Goal: Task Accomplishment & Management: Complete application form

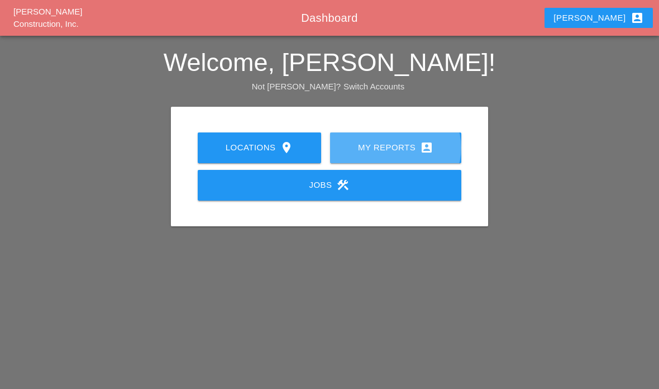
click at [412, 155] on link "My Reports account_box" at bounding box center [395, 147] width 131 height 31
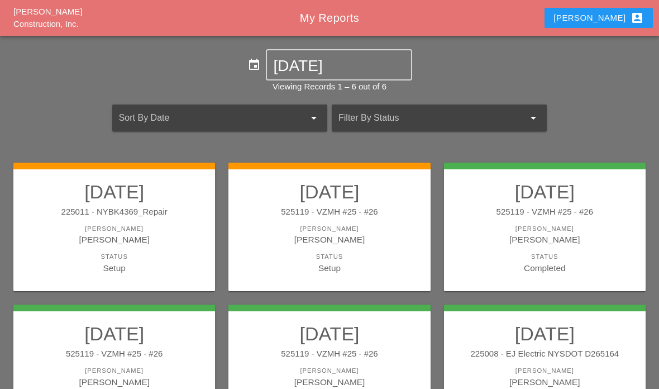
click at [263, 180] on h2 "[DATE]" at bounding box center [329, 191] width 179 height 22
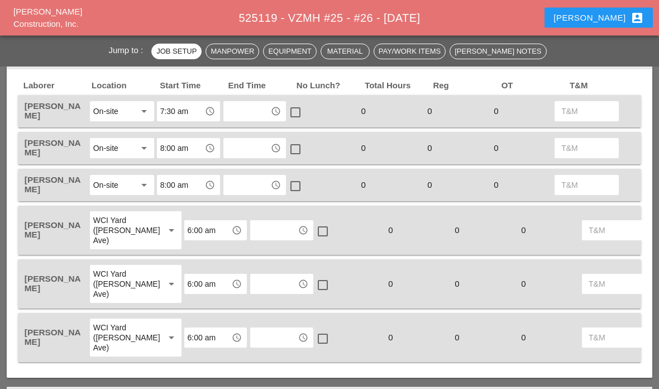
scroll to position [550, 0]
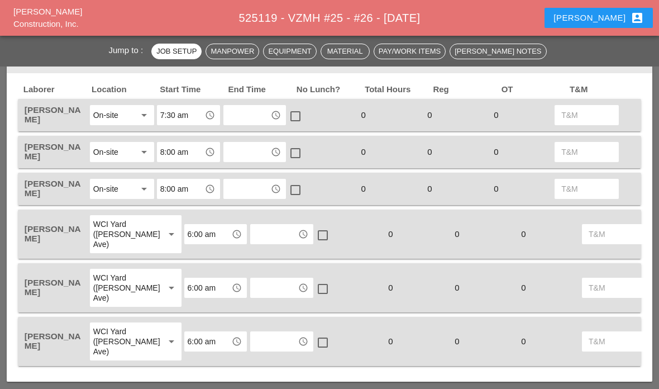
click at [244, 120] on input "text" at bounding box center [247, 115] width 41 height 18
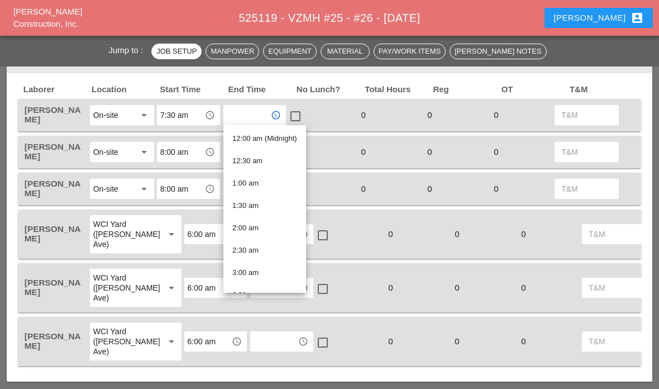
type input "4"
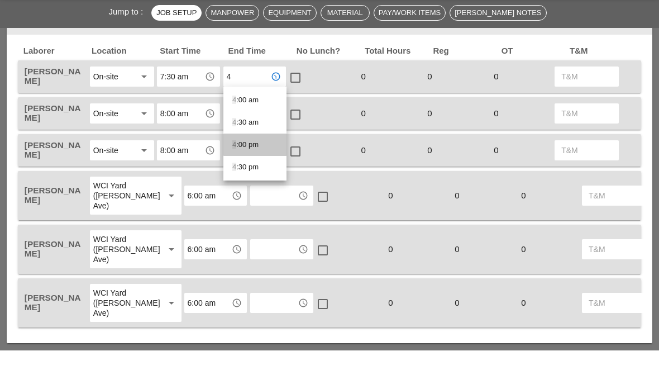
click at [244, 172] on div "4 :00 pm" at bounding box center [254, 183] width 45 height 22
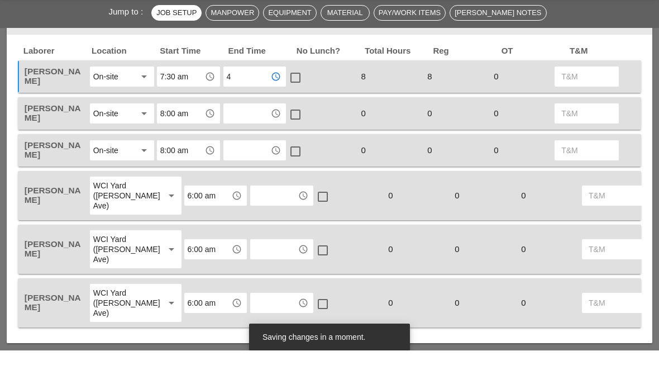
click at [239, 143] on input "text" at bounding box center [247, 152] width 41 height 18
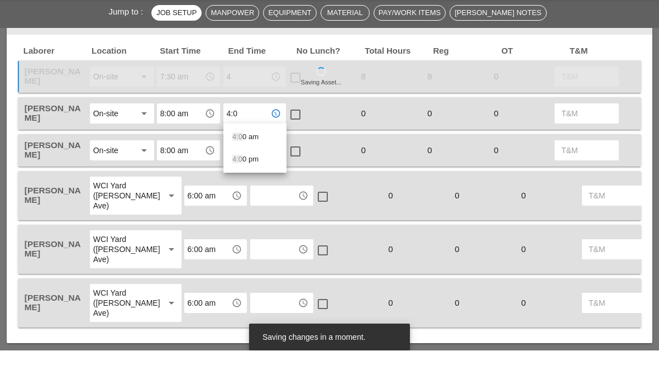
type input "4:00"
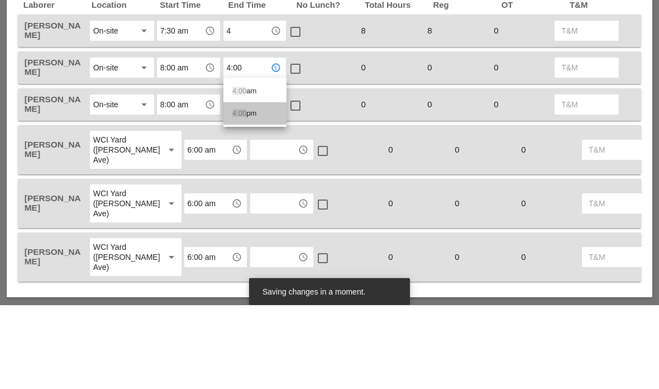
click at [254, 191] on div "4:00 pm" at bounding box center [254, 197] width 45 height 13
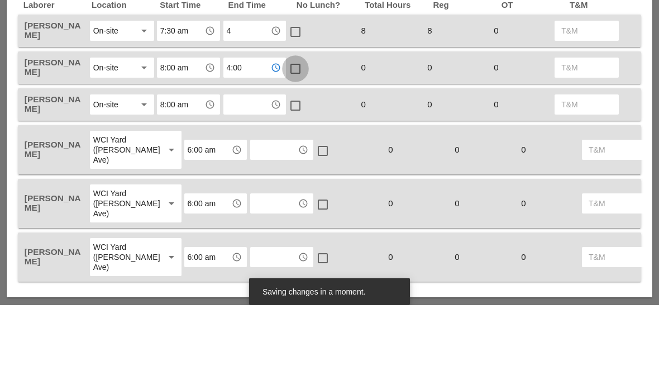
click at [297, 144] on div at bounding box center [295, 153] width 19 height 19
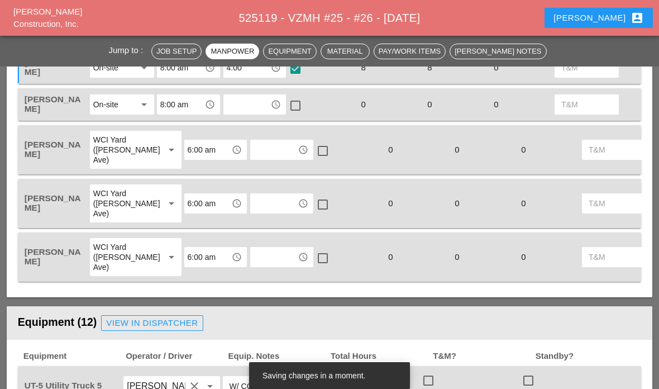
click at [249, 99] on input "text" at bounding box center [247, 105] width 41 height 18
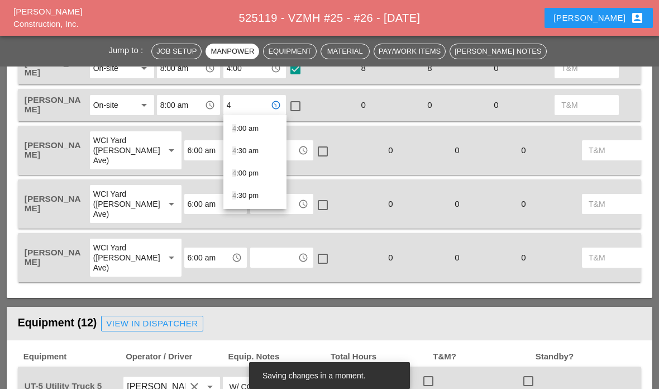
scroll to position [678, 0]
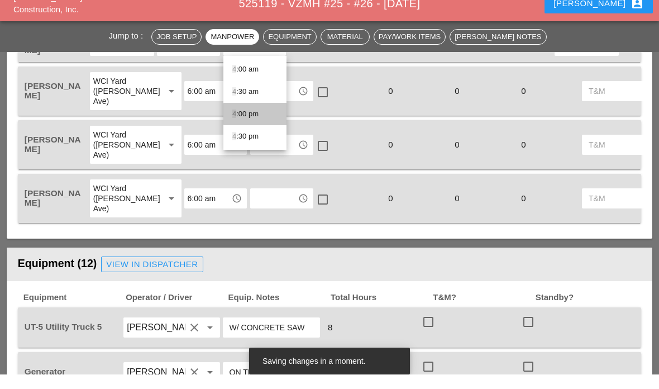
click at [242, 122] on div "4 :00 pm" at bounding box center [254, 128] width 45 height 13
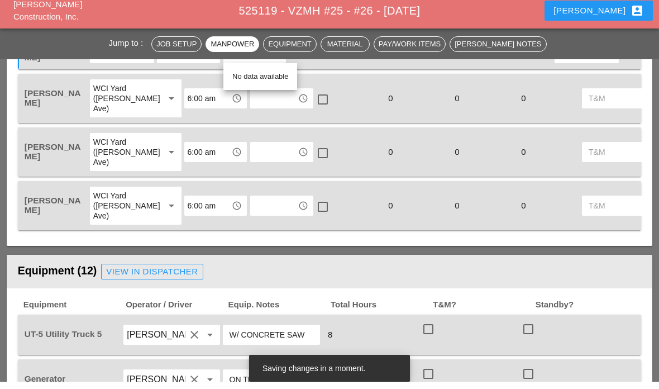
type input "4:00 pm4"
click at [240, 81] on div "No data available" at bounding box center [260, 83] width 56 height 13
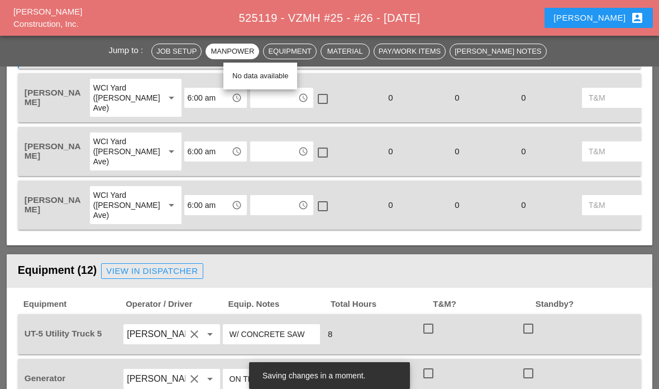
click at [254, 104] on input "text" at bounding box center [274, 98] width 41 height 18
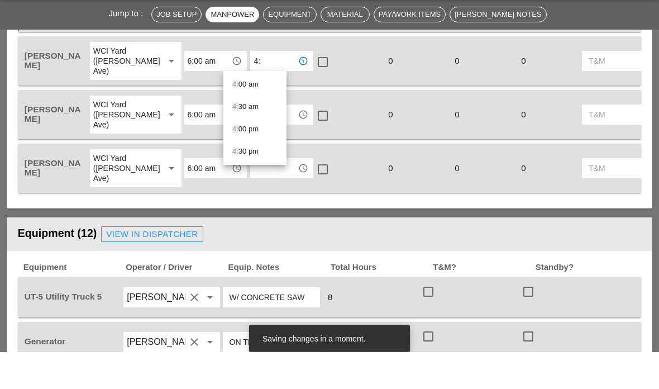
click at [235, 140] on span "4:" at bounding box center [235, 144] width 6 height 8
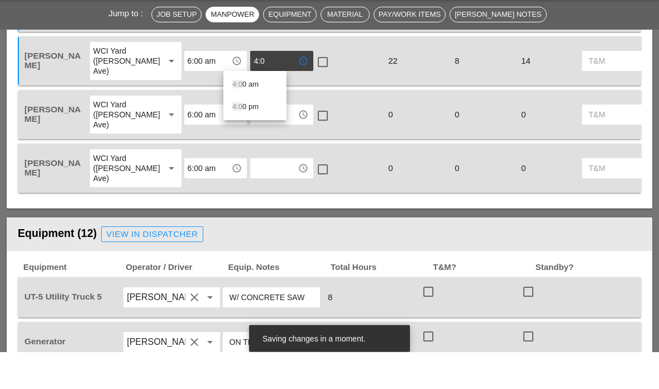
type input "4:00"
click at [244, 140] on span "4:00" at bounding box center [239, 144] width 14 height 8
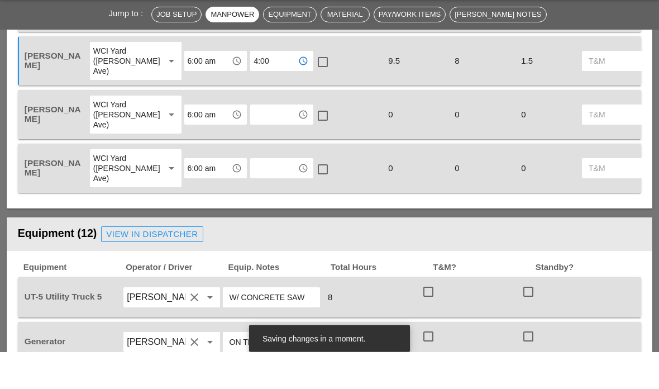
click at [254, 143] on input "text" at bounding box center [274, 152] width 41 height 18
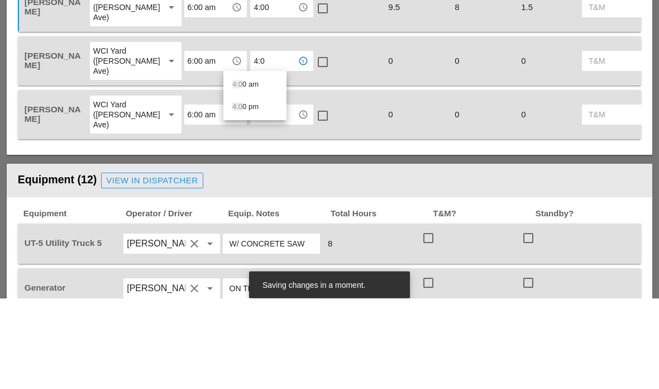
type input "4:00"
click at [240, 193] on span "4:00" at bounding box center [239, 197] width 14 height 8
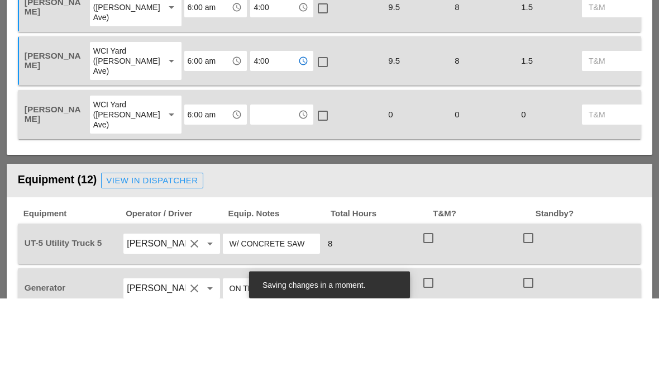
click at [254, 197] on input "text" at bounding box center [274, 206] width 41 height 18
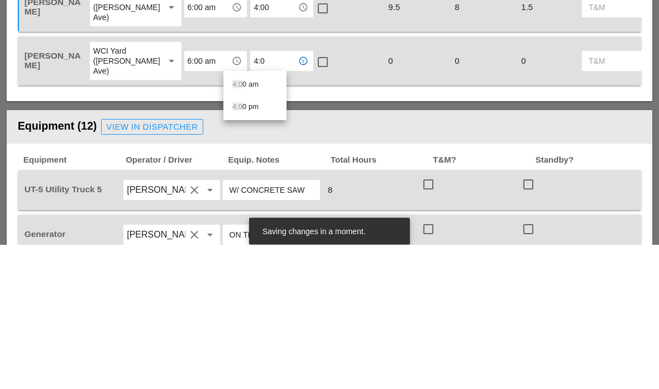
type input "4:00"
click at [246, 245] on div "4:00 pm" at bounding box center [254, 251] width 45 height 13
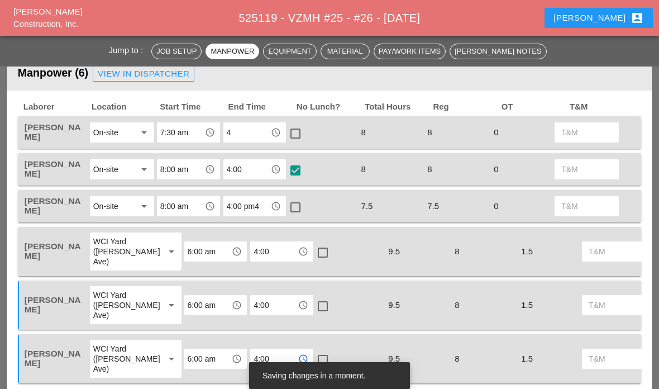
scroll to position [512, 0]
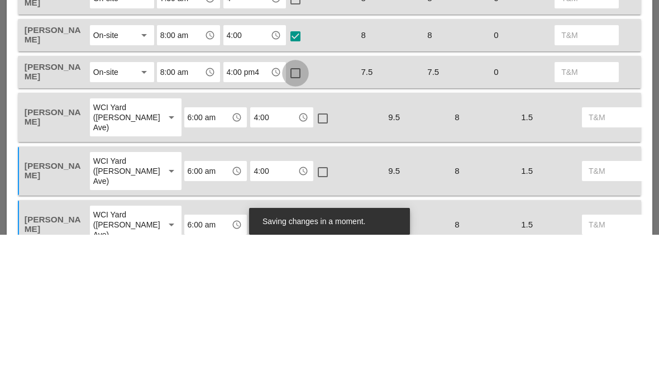
click at [293, 218] on div at bounding box center [295, 227] width 19 height 19
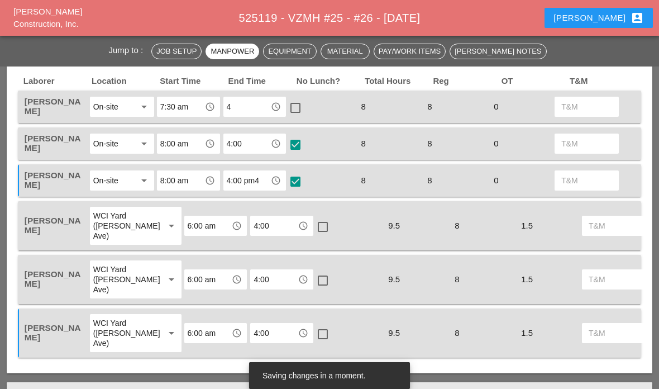
scroll to position [558, 0]
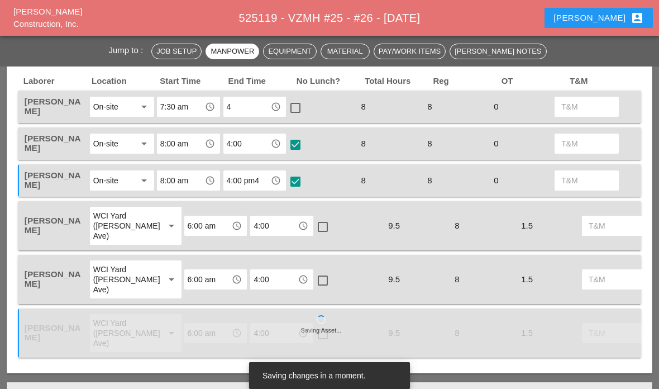
click at [261, 222] on input "4:00" at bounding box center [274, 226] width 41 height 18
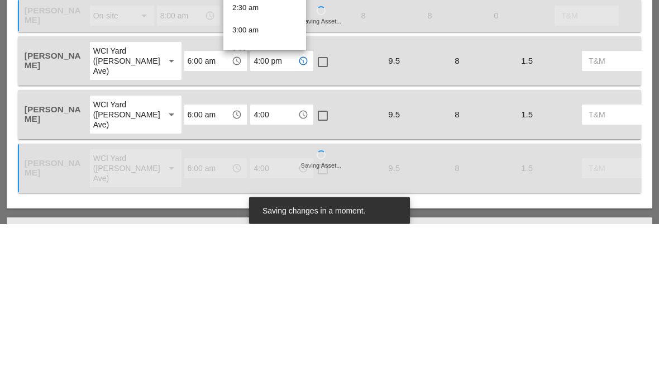
type input "6"
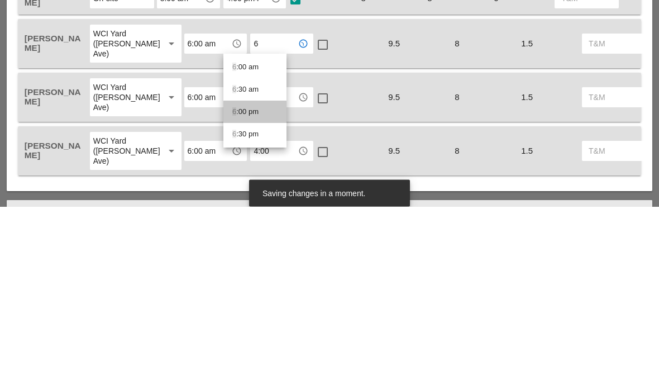
click at [245, 288] on div "6 :00 pm" at bounding box center [254, 294] width 45 height 13
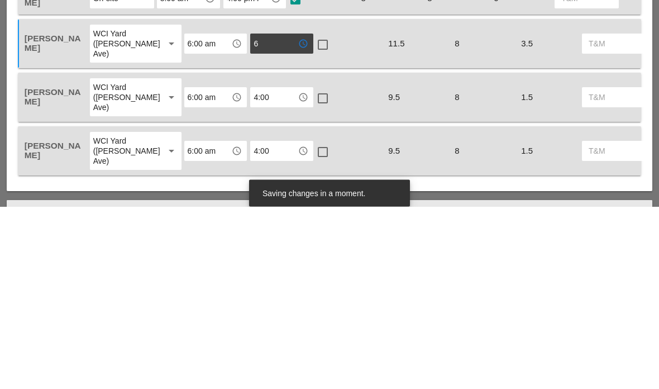
click at [254, 325] on input "4:00" at bounding box center [274, 334] width 41 height 18
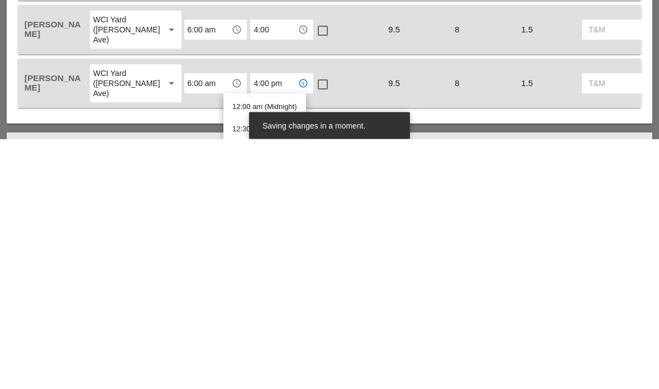
type input "6"
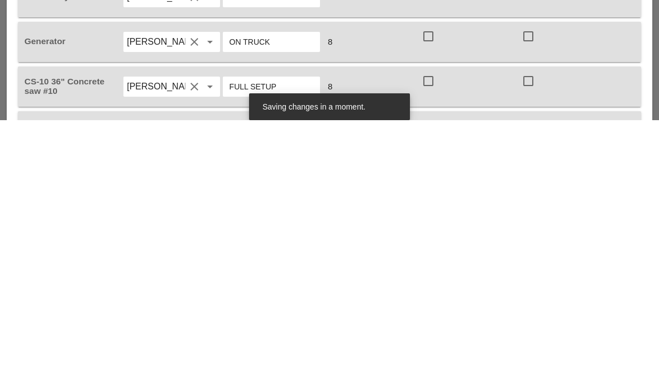
scroll to position [778, 0]
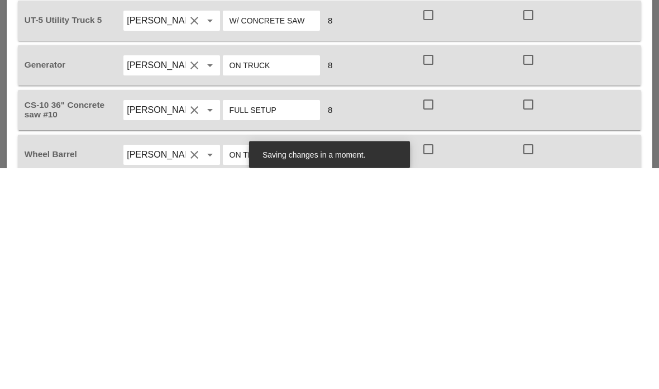
click at [51, 266] on div "Generator [PERSON_NAME] clear arrow_drop_down ON TRUCK 8 check_box_outline_blan…" at bounding box center [329, 286] width 623 height 40
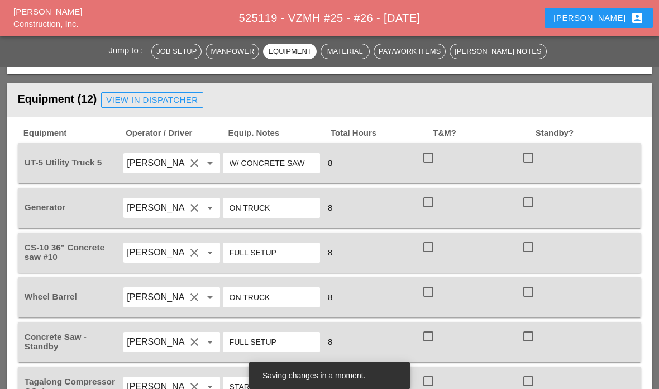
scroll to position [855, 0]
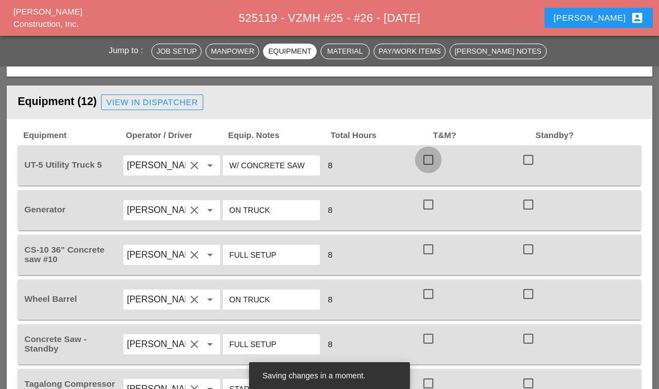
click at [430, 161] on div at bounding box center [428, 159] width 19 height 19
click at [526, 208] on div at bounding box center [528, 204] width 19 height 19
click at [526, 246] on div at bounding box center [528, 249] width 19 height 19
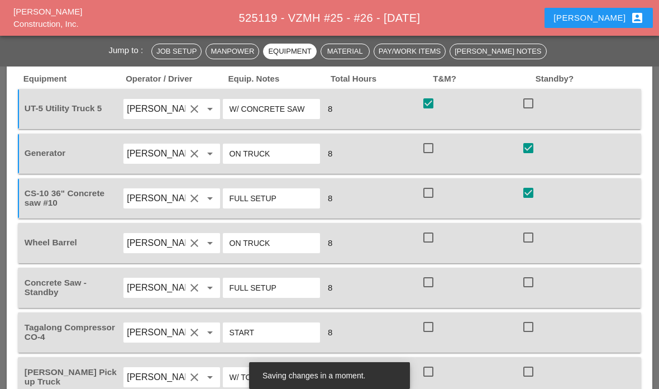
scroll to position [912, 0]
click at [433, 240] on div at bounding box center [428, 236] width 19 height 19
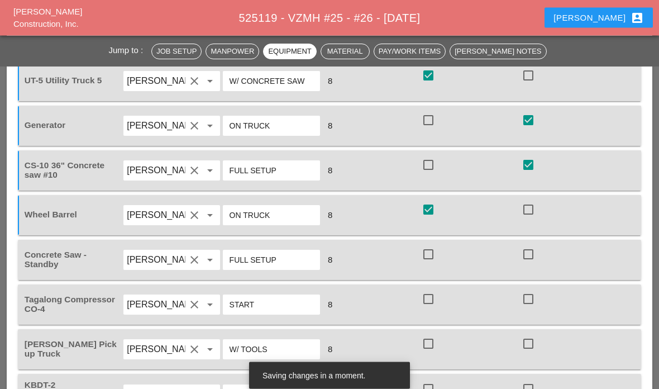
scroll to position [941, 0]
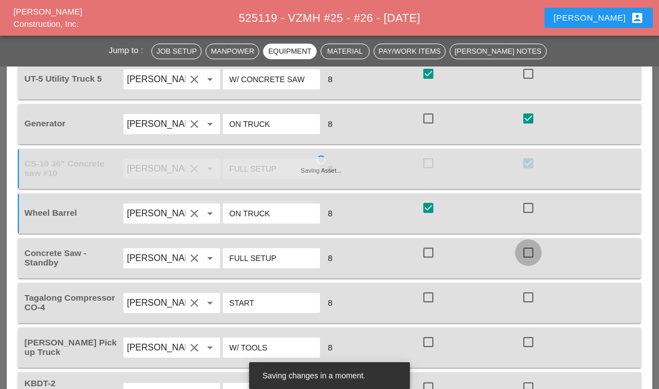
click at [526, 252] on div at bounding box center [528, 252] width 19 height 19
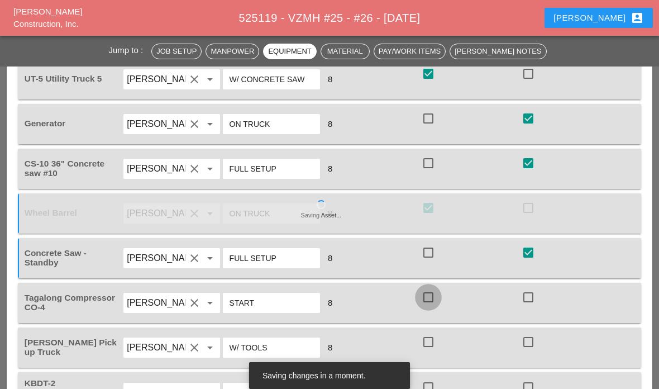
click at [431, 304] on div at bounding box center [428, 297] width 19 height 19
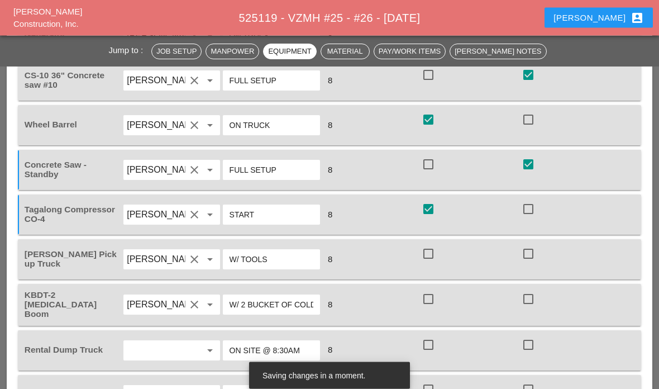
scroll to position [1028, 0]
click at [431, 261] on div at bounding box center [428, 254] width 19 height 19
click at [433, 299] on div at bounding box center [428, 299] width 19 height 19
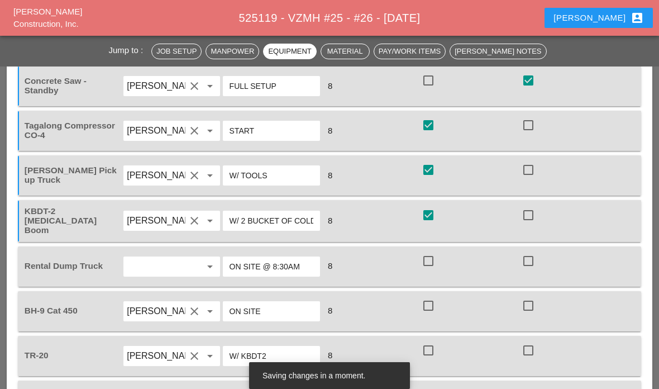
scroll to position [1115, 0]
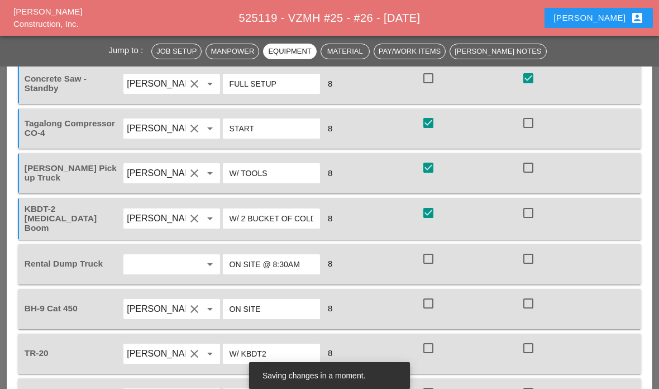
click at [428, 264] on div at bounding box center [428, 258] width 19 height 19
click at [432, 318] on div at bounding box center [431, 320] width 18 height 7
click at [435, 299] on div at bounding box center [428, 303] width 19 height 19
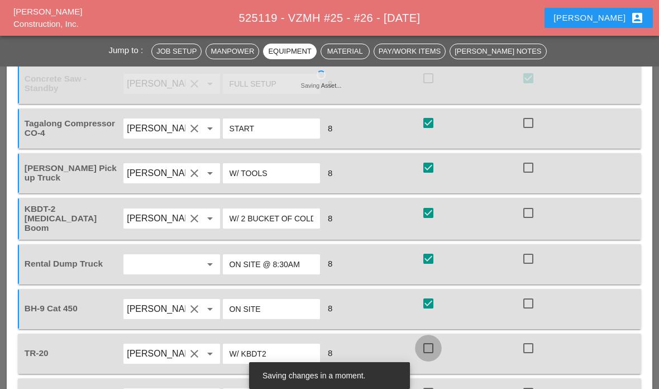
click at [432, 345] on div at bounding box center [428, 348] width 19 height 19
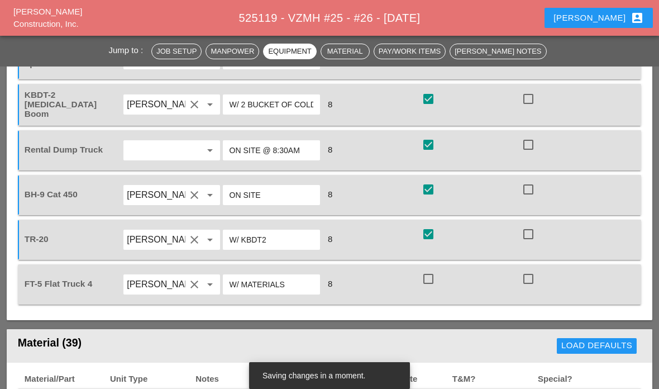
click at [433, 282] on div at bounding box center [428, 278] width 19 height 19
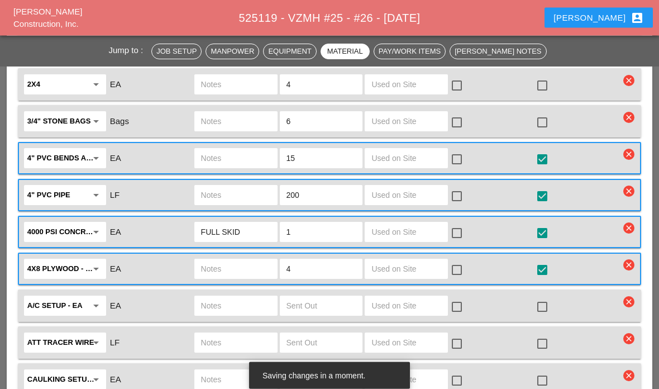
scroll to position [1623, 0]
click at [413, 200] on input "text" at bounding box center [406, 195] width 70 height 18
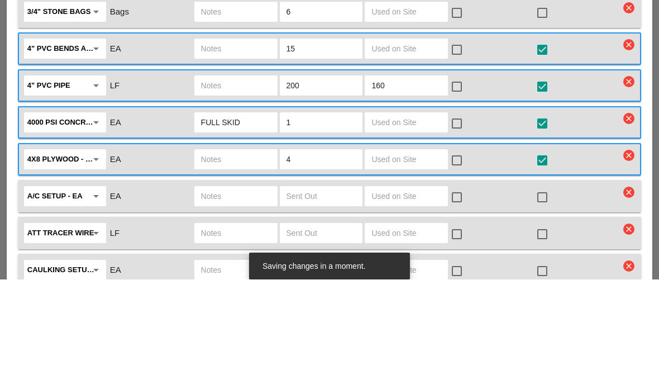
type input "160"
click at [454, 187] on div at bounding box center [456, 196] width 19 height 19
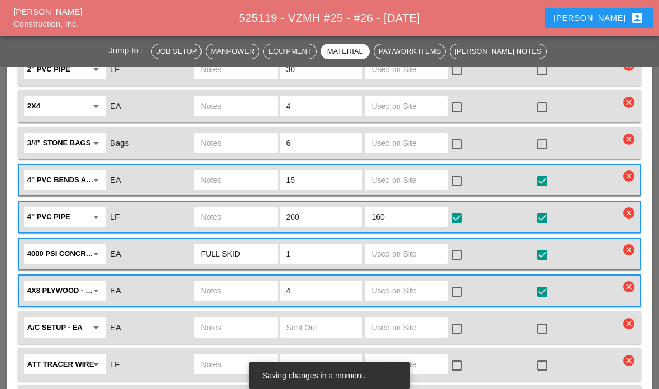
click at [402, 177] on input "text" at bounding box center [406, 180] width 70 height 18
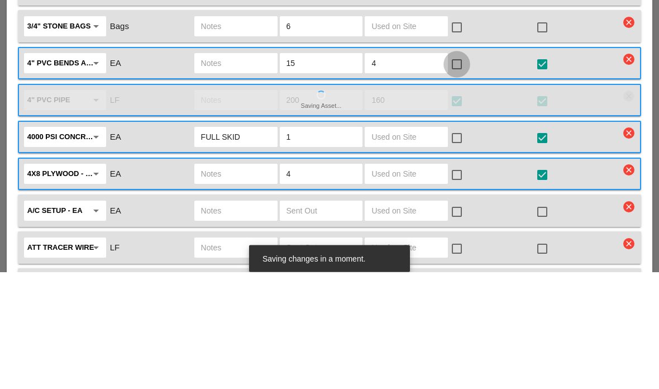
type input "4"
click at [455, 172] on div at bounding box center [456, 181] width 19 height 19
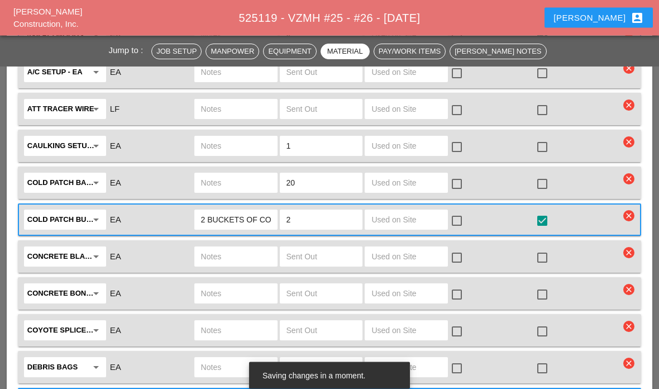
scroll to position [1856, 0]
click at [415, 224] on input "text" at bounding box center [406, 220] width 70 height 18
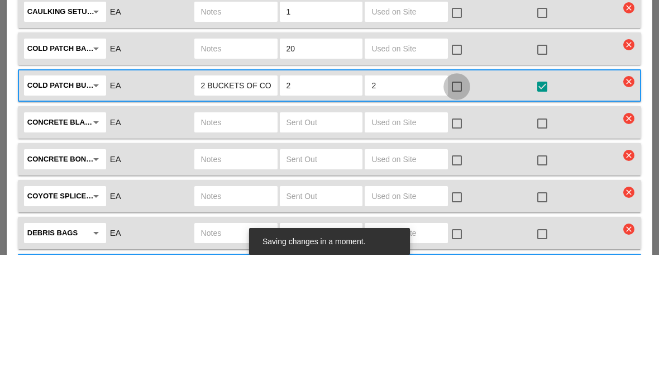
type input "2"
click at [463, 211] on div at bounding box center [456, 220] width 19 height 19
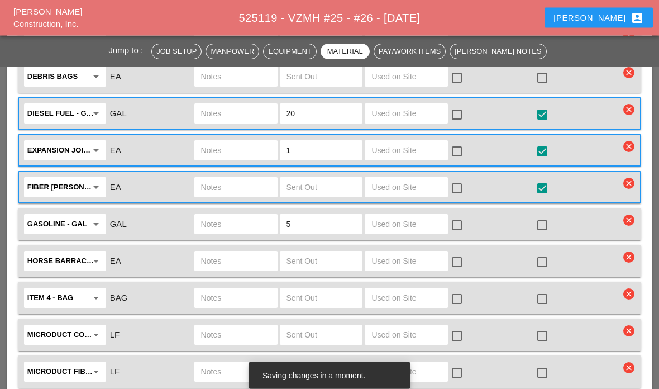
scroll to position [2119, 0]
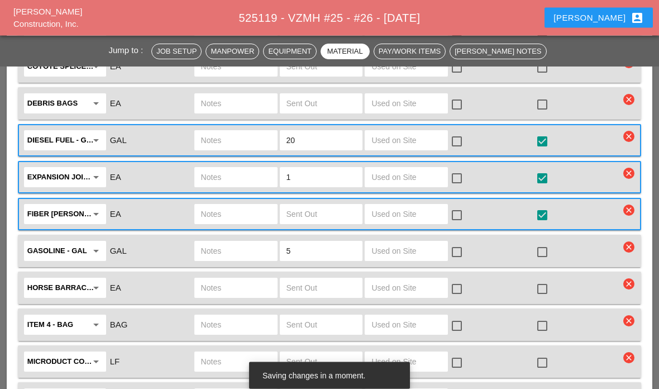
click at [414, 132] on input "text" at bounding box center [406, 141] width 70 height 18
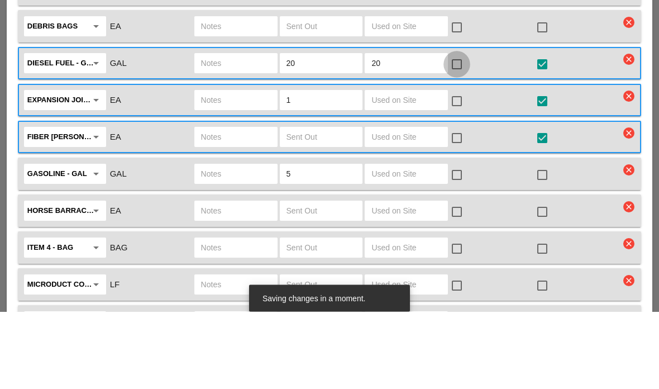
type input "20"
click at [455, 132] on div at bounding box center [456, 141] width 19 height 19
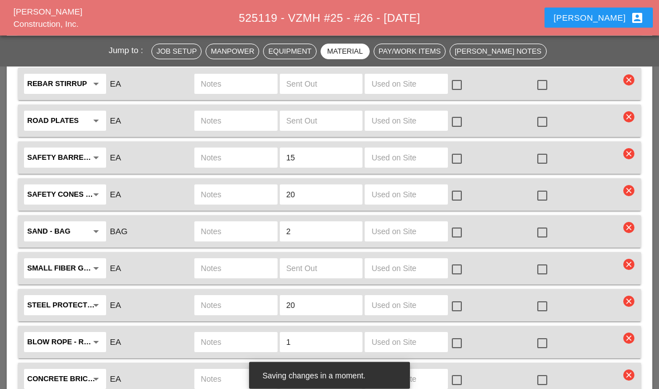
scroll to position [2618, 0]
click at [419, 197] on input "text" at bounding box center [406, 195] width 70 height 18
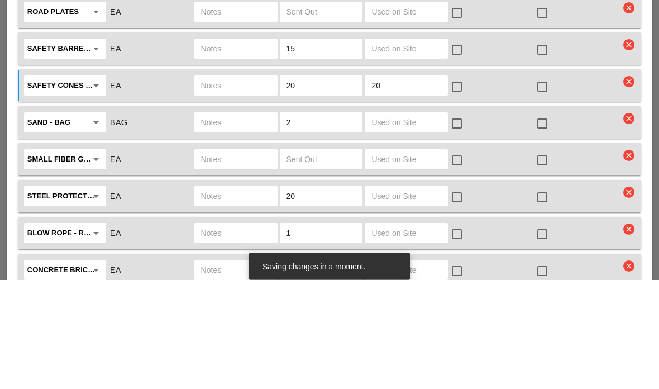
type input "20"
click at [410, 223] on input "text" at bounding box center [406, 232] width 70 height 18
type input "10"
click at [462, 187] on div at bounding box center [456, 196] width 19 height 19
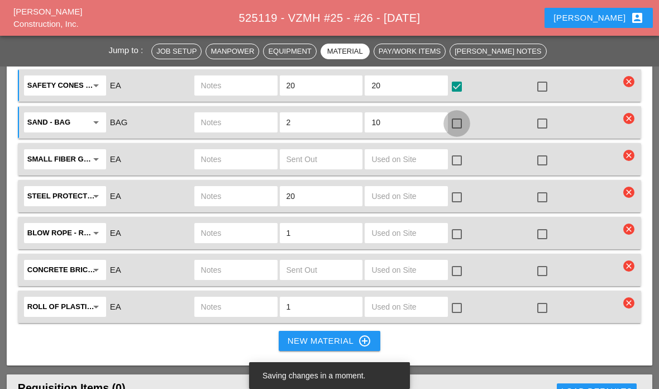
click at [458, 126] on div at bounding box center [456, 123] width 19 height 19
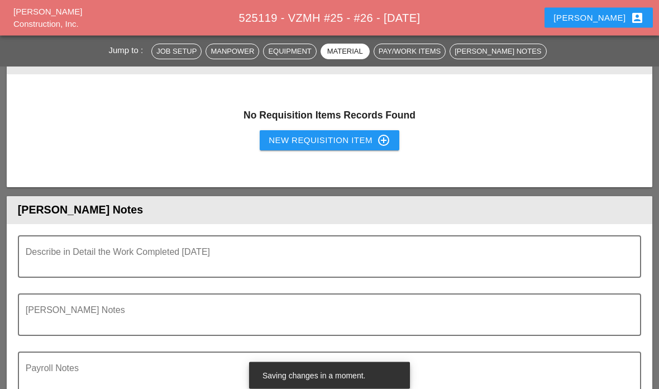
click at [432, 261] on textarea "Describe in Detail the Work Completed Today" at bounding box center [325, 263] width 599 height 27
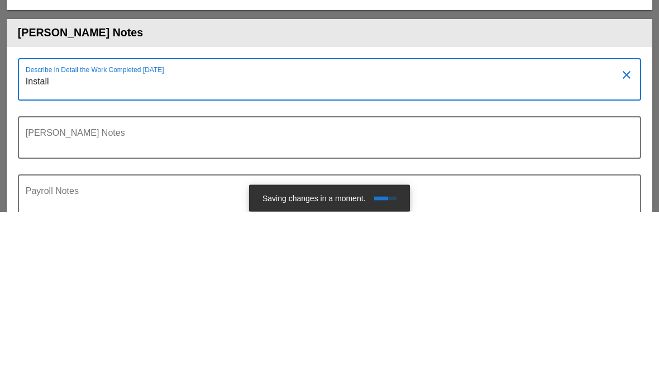
type textarea "Instal"
type textarea "Insta"
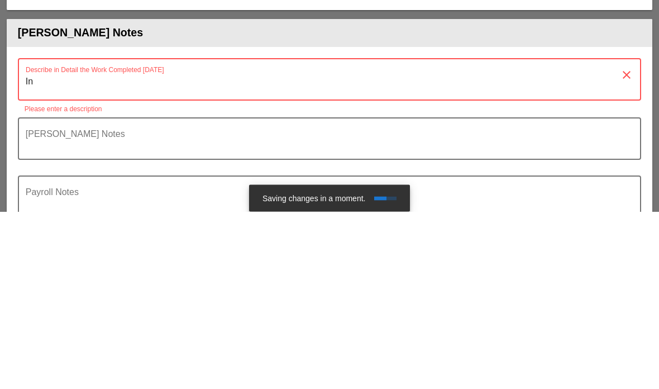
type textarea "I"
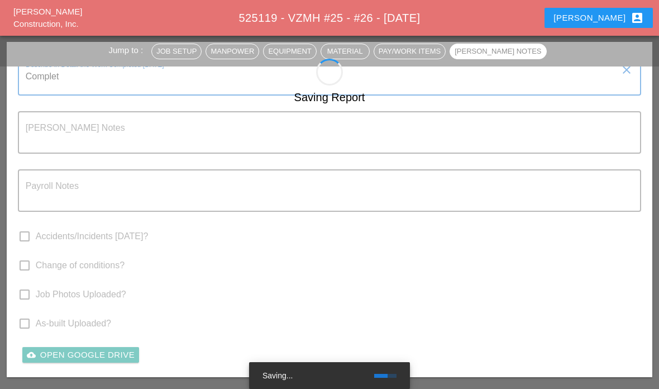
scroll to position [3239, 0]
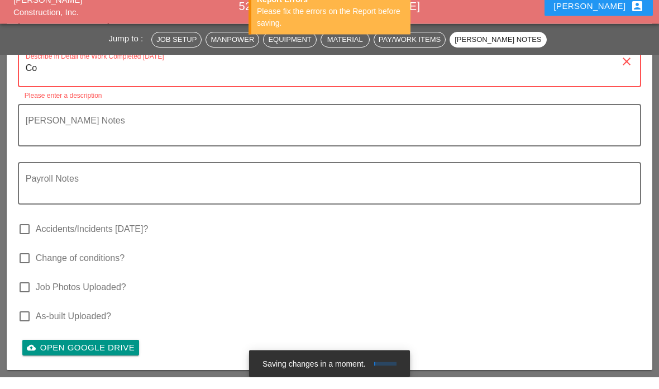
type textarea "C"
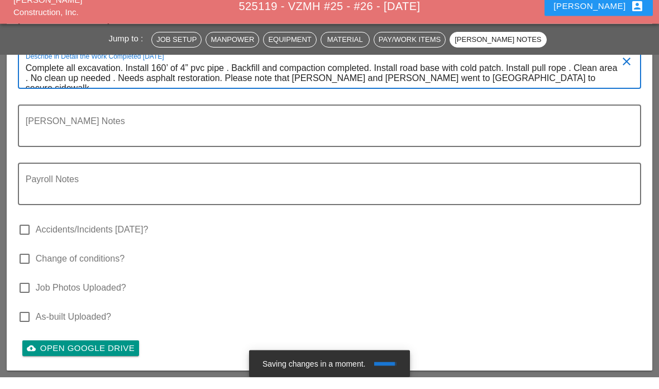
scroll to position [0, 0]
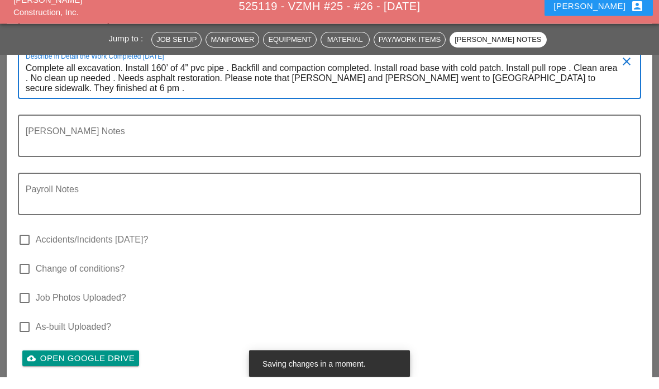
type textarea "Complete all excavation. Install 160’ of 4” pvc pipe . Backfill and compaction …"
click at [56, 116] on div at bounding box center [330, 119] width 610 height 7
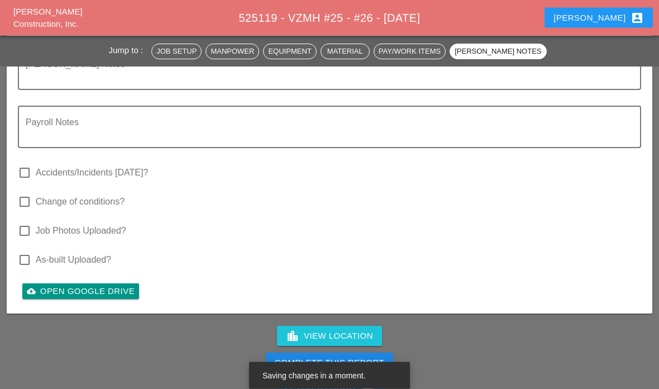
scroll to position [3325, 0]
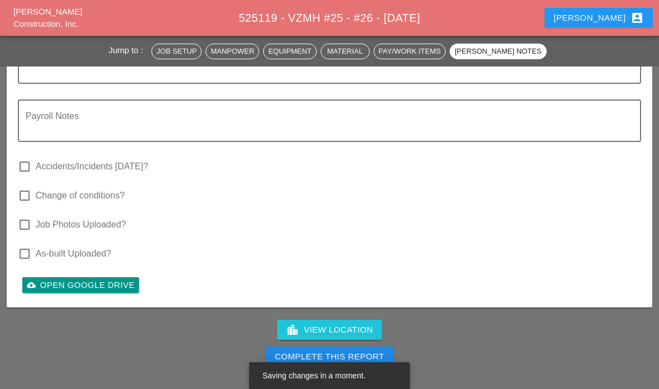
click at [351, 356] on div "Complete This Report" at bounding box center [329, 356] width 109 height 13
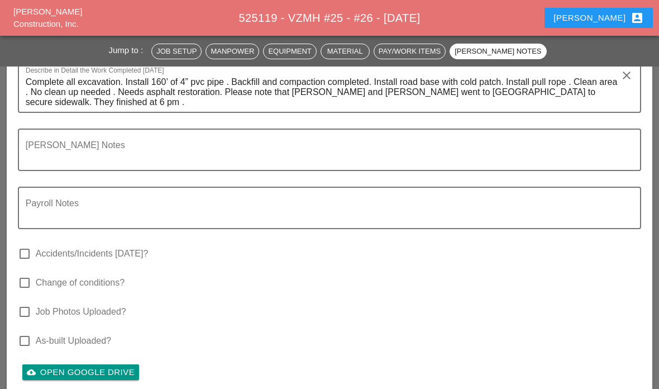
scroll to position [3488, 0]
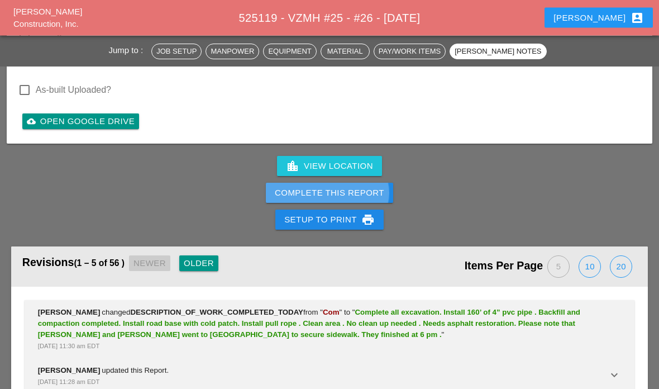
click at [359, 193] on div "Complete This Report" at bounding box center [329, 193] width 109 height 13
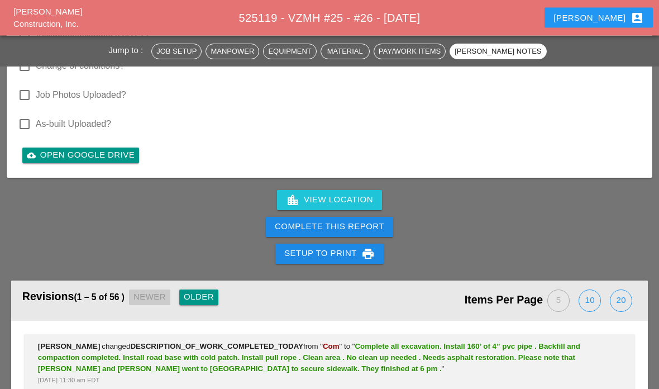
scroll to position [2061, 0]
click at [328, 224] on div "Complete This Report" at bounding box center [329, 226] width 109 height 13
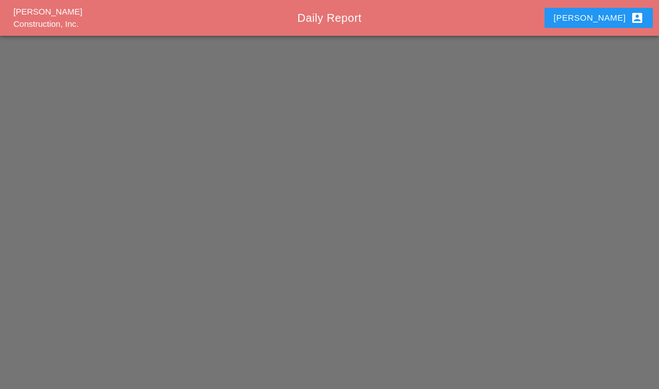
scroll to position [45, 0]
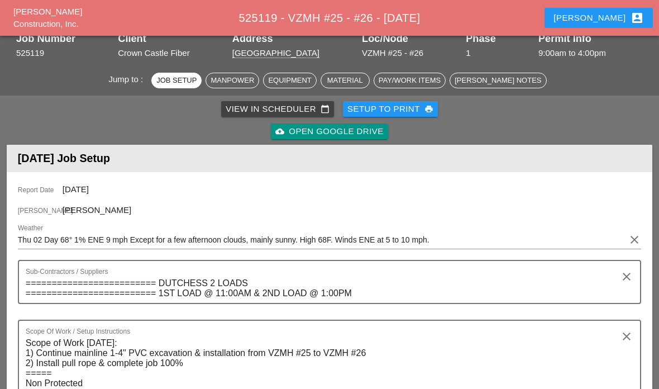
click at [343, 278] on textarea "========================= DUTCHESS 2 LOADS ========================= 1ST LOAD @…" at bounding box center [325, 288] width 599 height 28
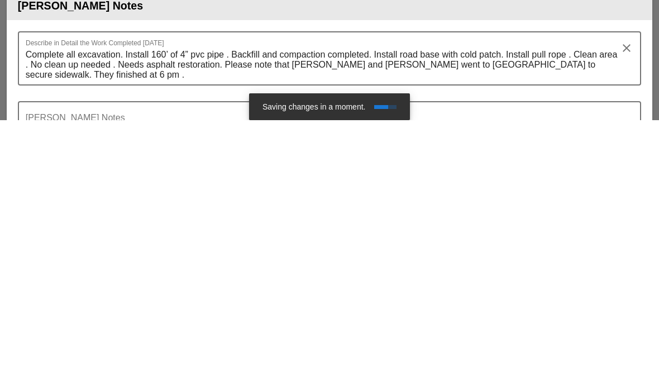
scroll to position [3618, 0]
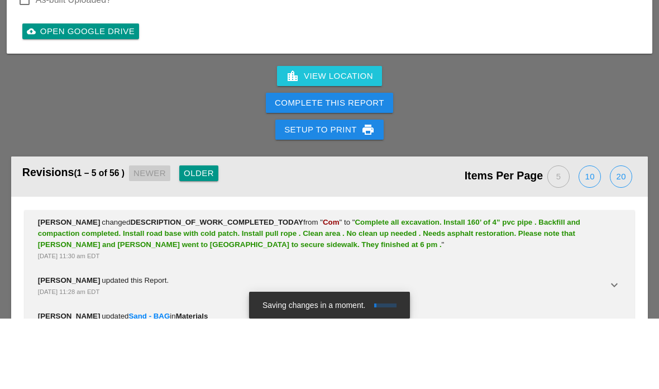
type textarea "========================= DUTCHESS 2 LOADSh ========================= 1ST LOAD …"
click at [339, 167] on div "Complete This Report" at bounding box center [329, 173] width 109 height 13
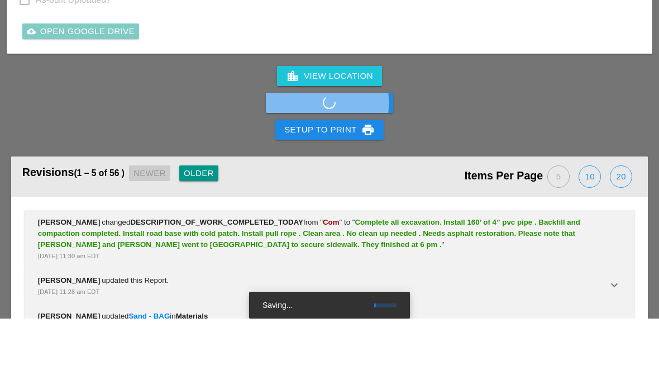
scroll to position [3579, 0]
